Goal: Find contact information: Find contact information

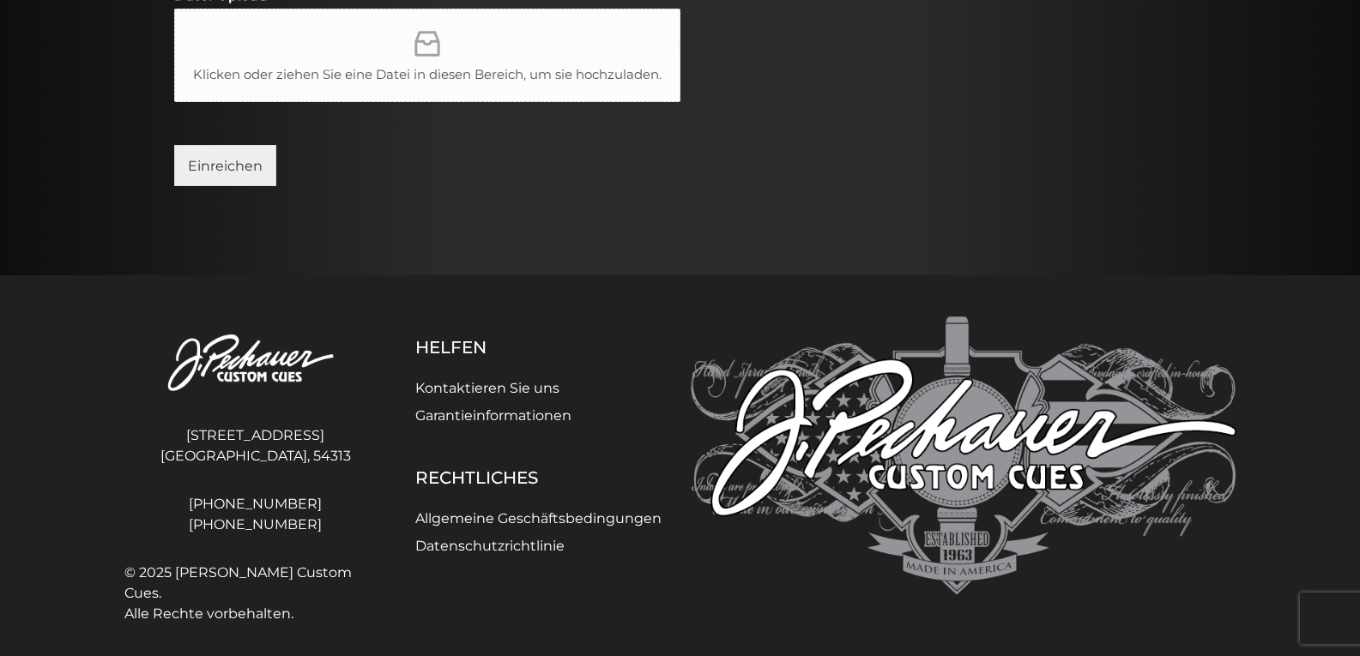
scroll to position [894, 0]
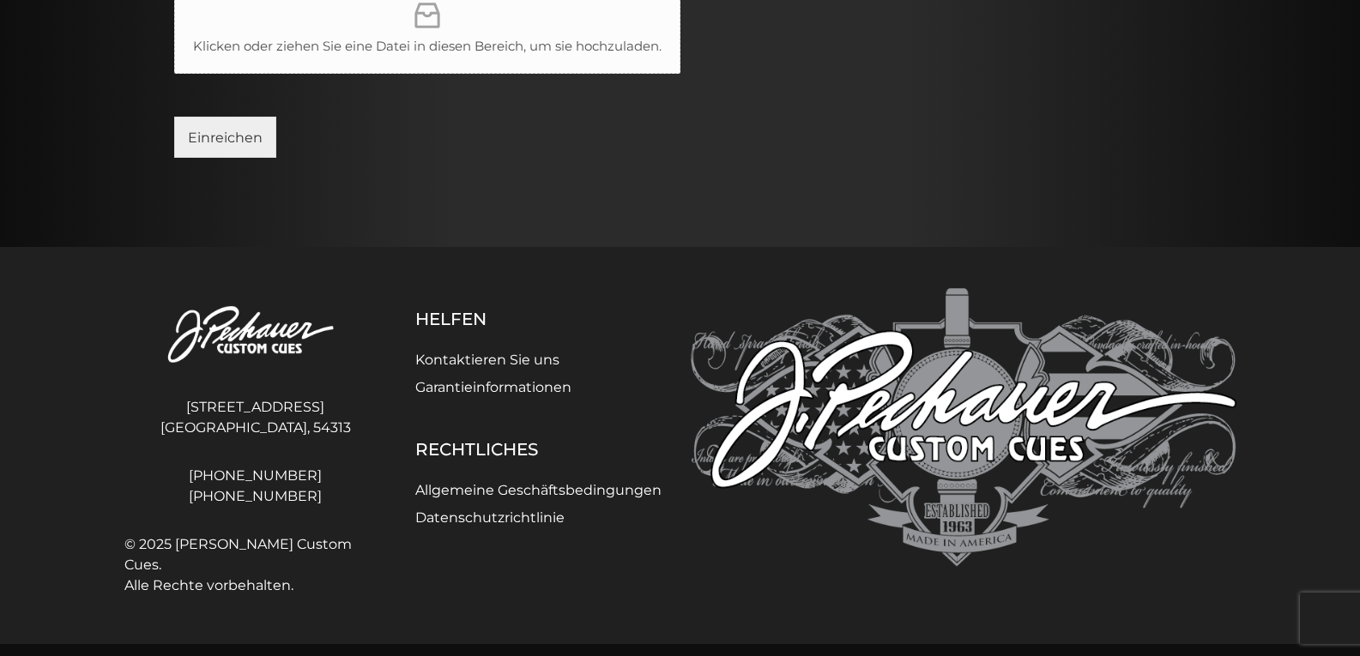
click at [506, 526] on font "Datenschutzrichtlinie" at bounding box center [489, 518] width 149 height 16
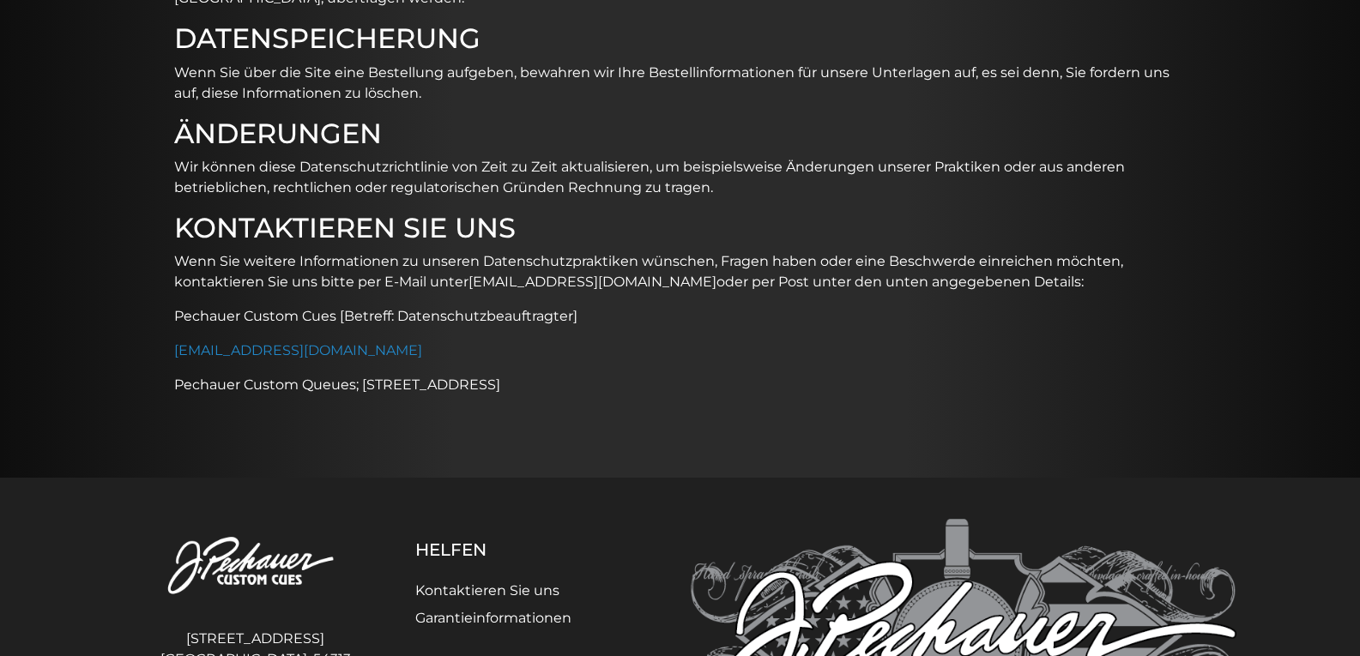
scroll to position [2180, 0]
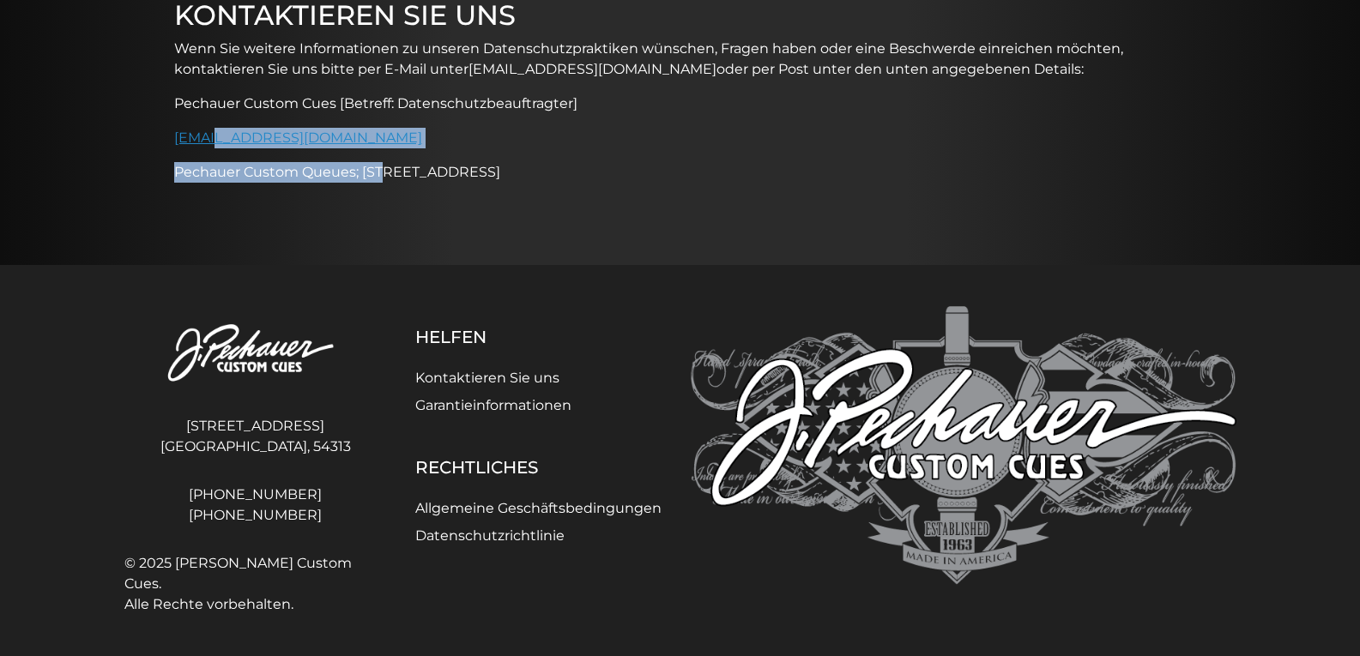
drag, startPoint x: 384, startPoint y: 149, endPoint x: 209, endPoint y: 136, distance: 174.6
click at [381, 148] on p "sales@pechauer.com" at bounding box center [680, 138] width 1012 height 21
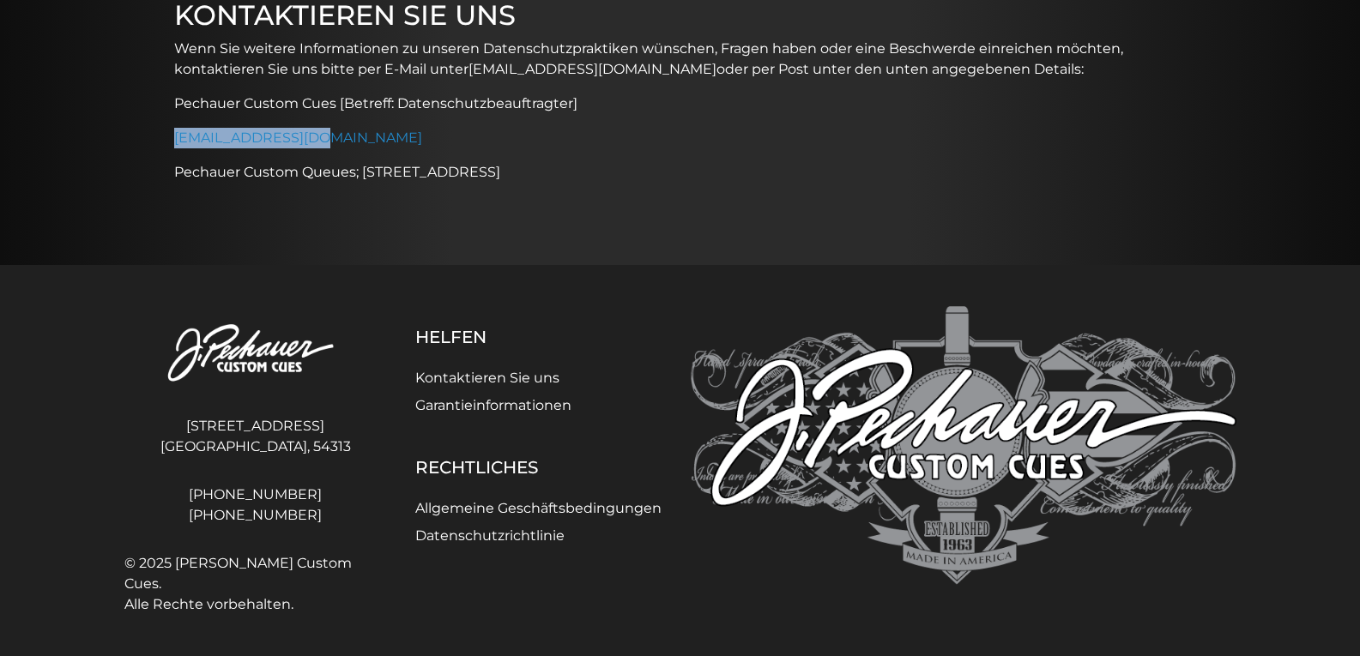
drag, startPoint x: 381, startPoint y: 145, endPoint x: 170, endPoint y: 133, distance: 211.4
copy font "sales@pechauer.com"
